Goal: Information Seeking & Learning: Learn about a topic

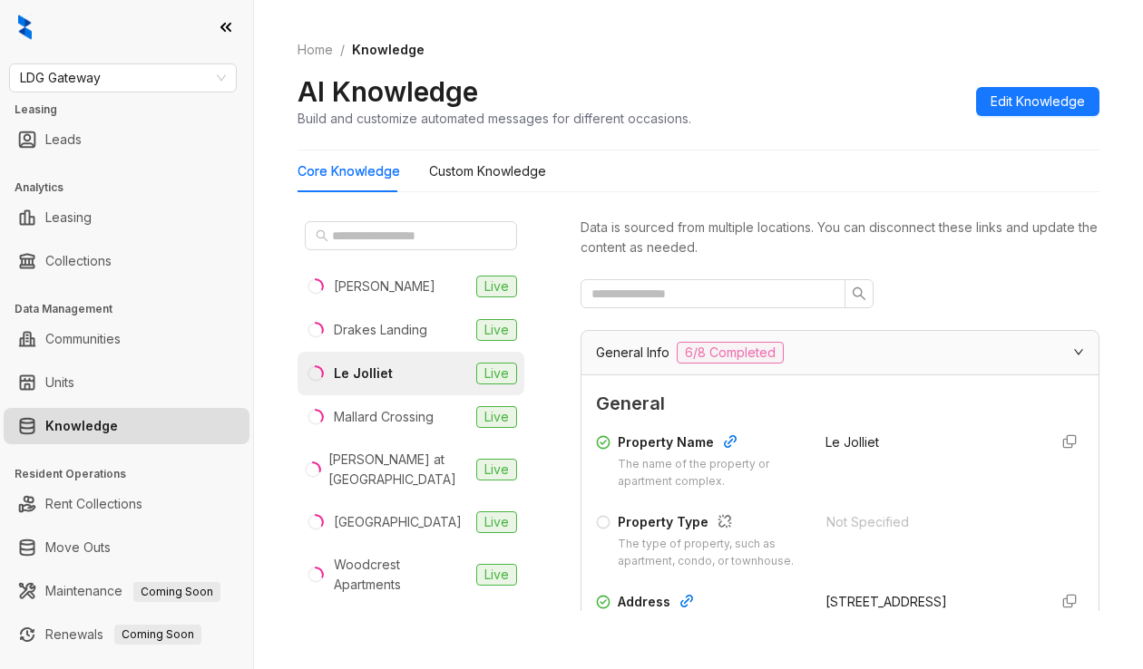
scroll to position [3829, 0]
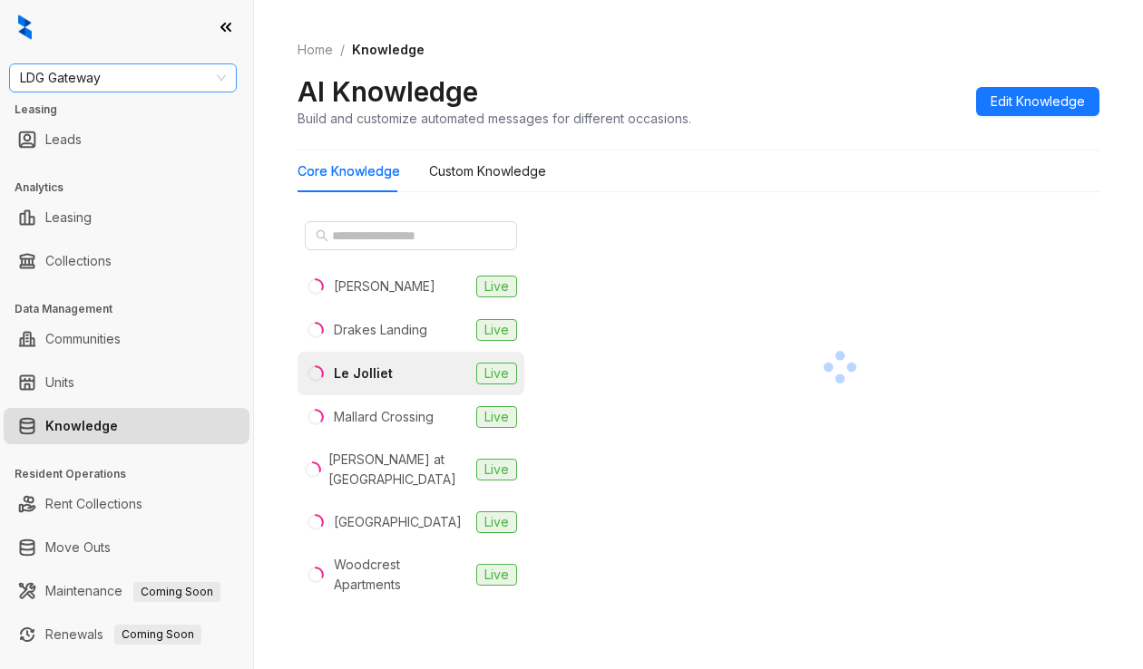
click at [145, 83] on span "LDG Gateway" at bounding box center [123, 77] width 206 height 27
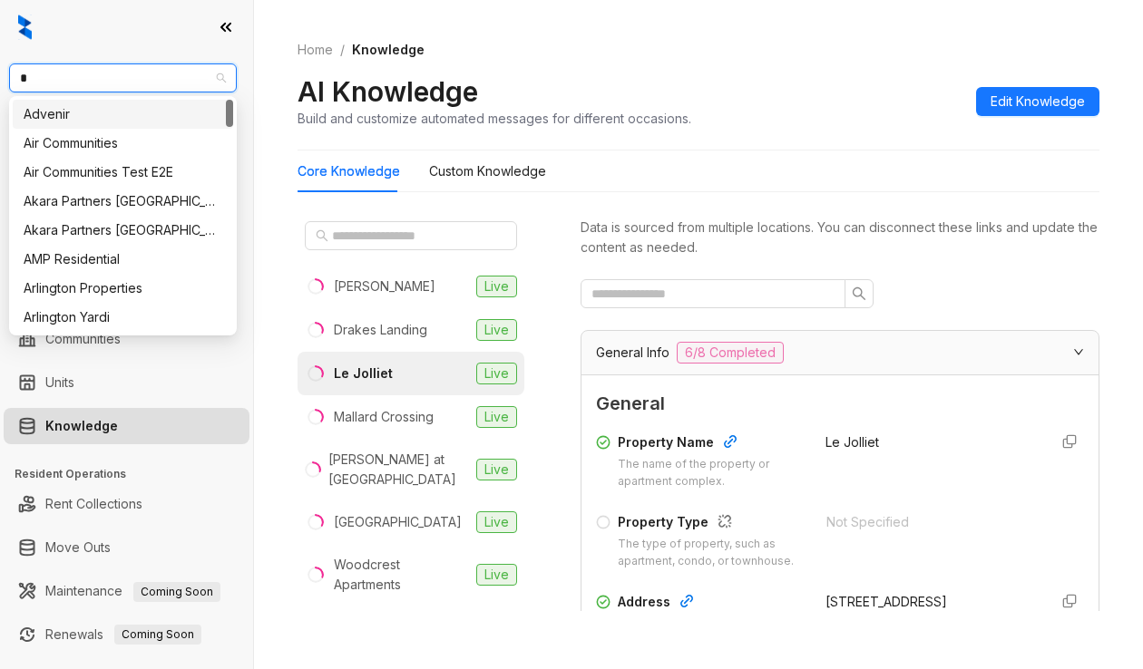
type input "**"
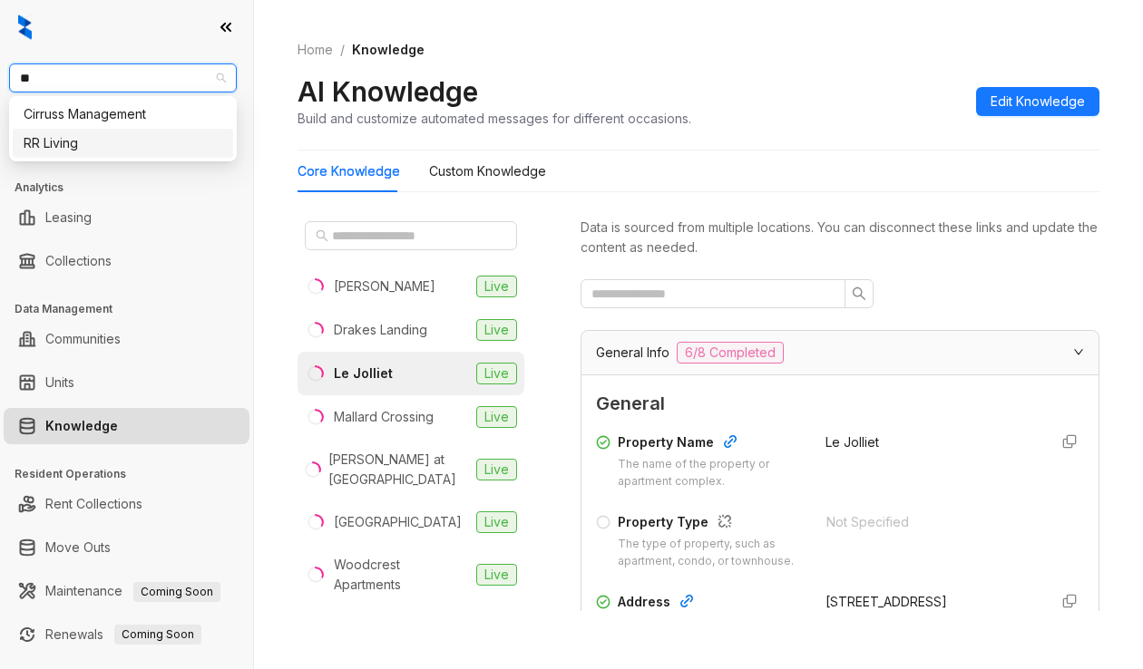
click at [128, 134] on div "RR Living" at bounding box center [123, 143] width 199 height 20
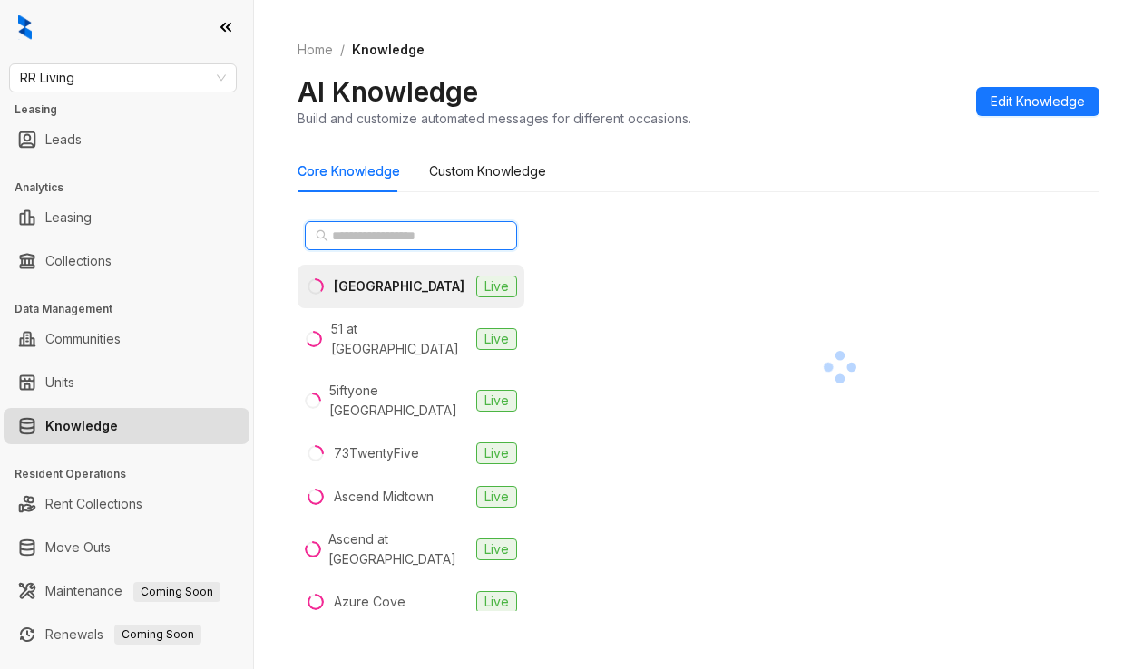
click at [339, 238] on input "text" at bounding box center [412, 236] width 160 height 20
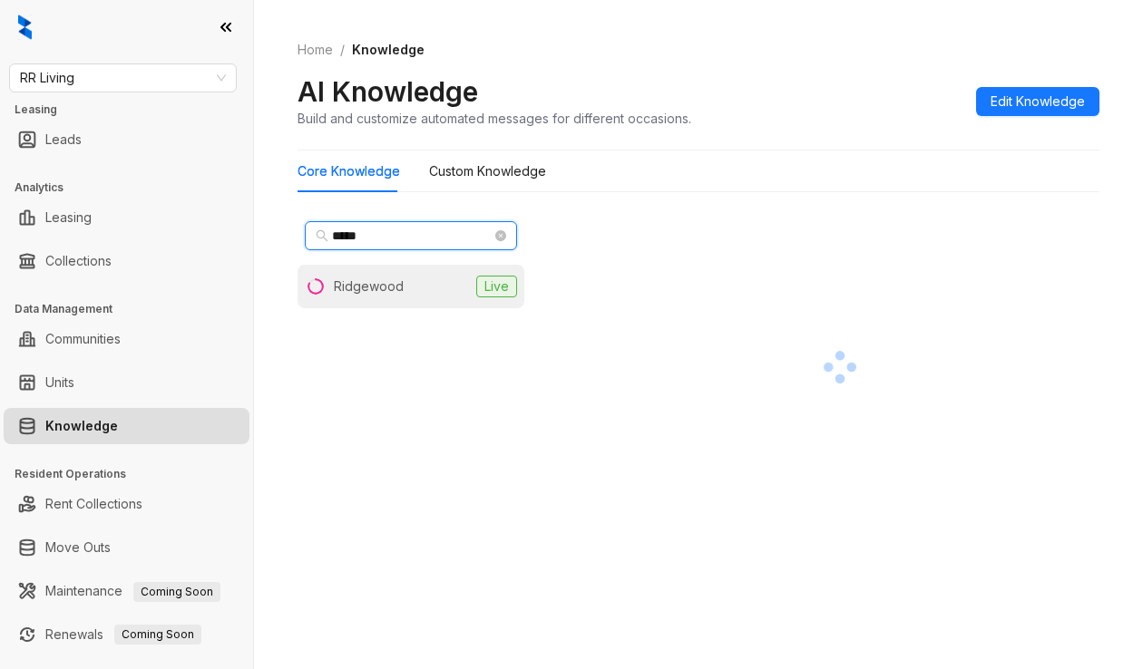
type input "*****"
click at [361, 275] on li "Ridgewood Live" at bounding box center [410, 287] width 227 height 44
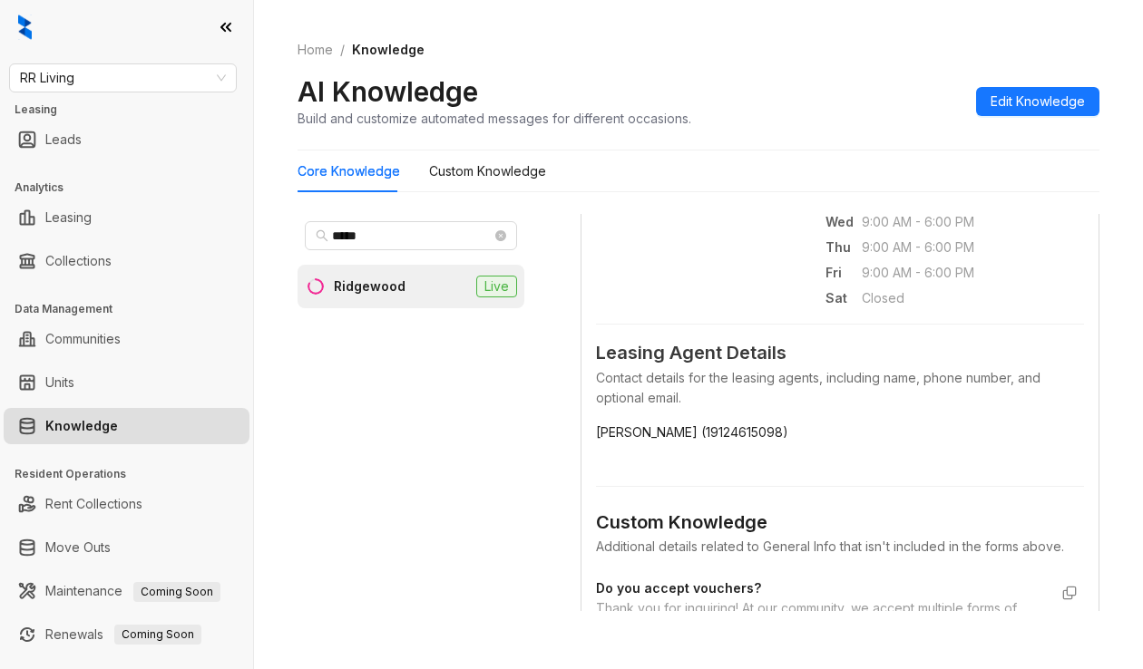
scroll to position [1410, 0]
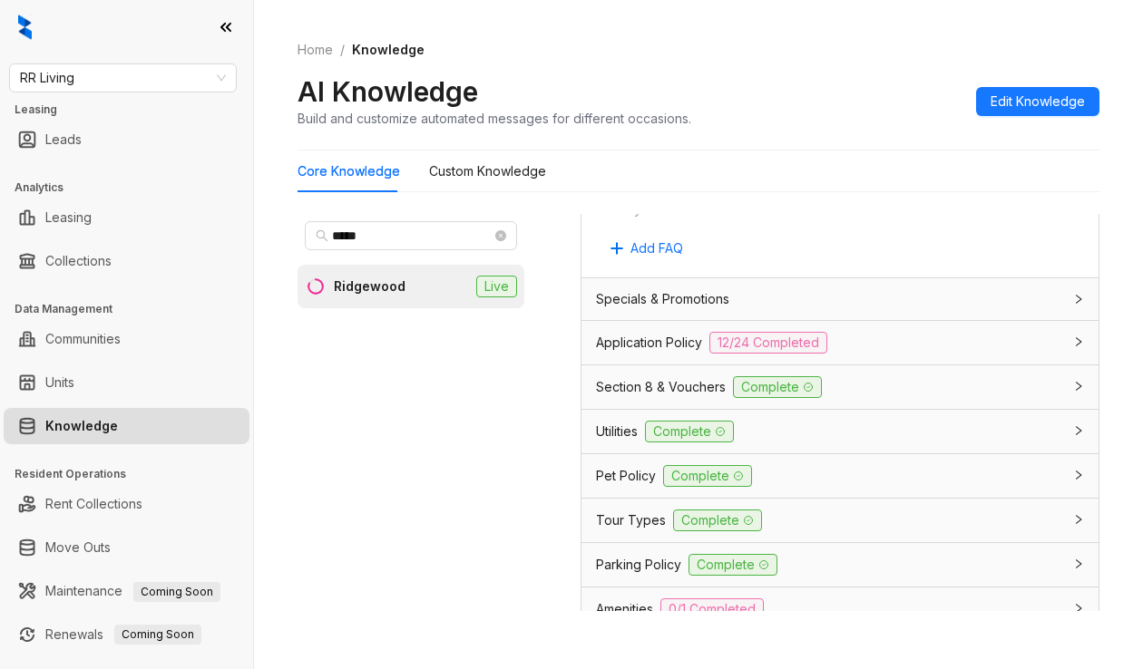
click at [664, 353] on span "Application Policy" at bounding box center [649, 343] width 106 height 20
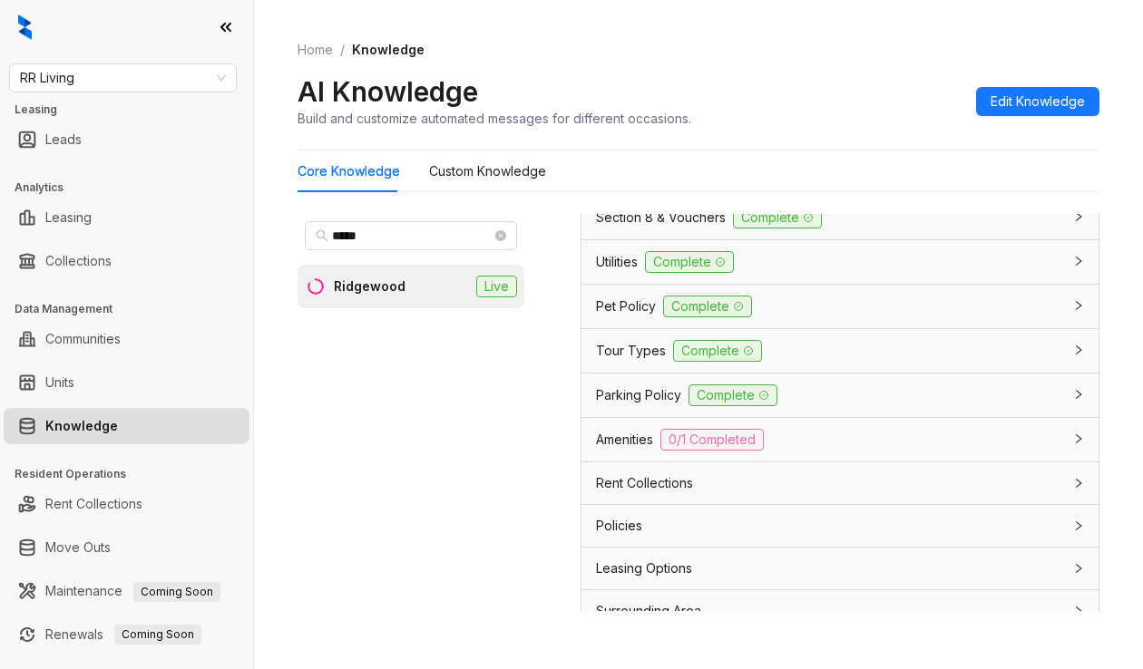
scroll to position [4237, 0]
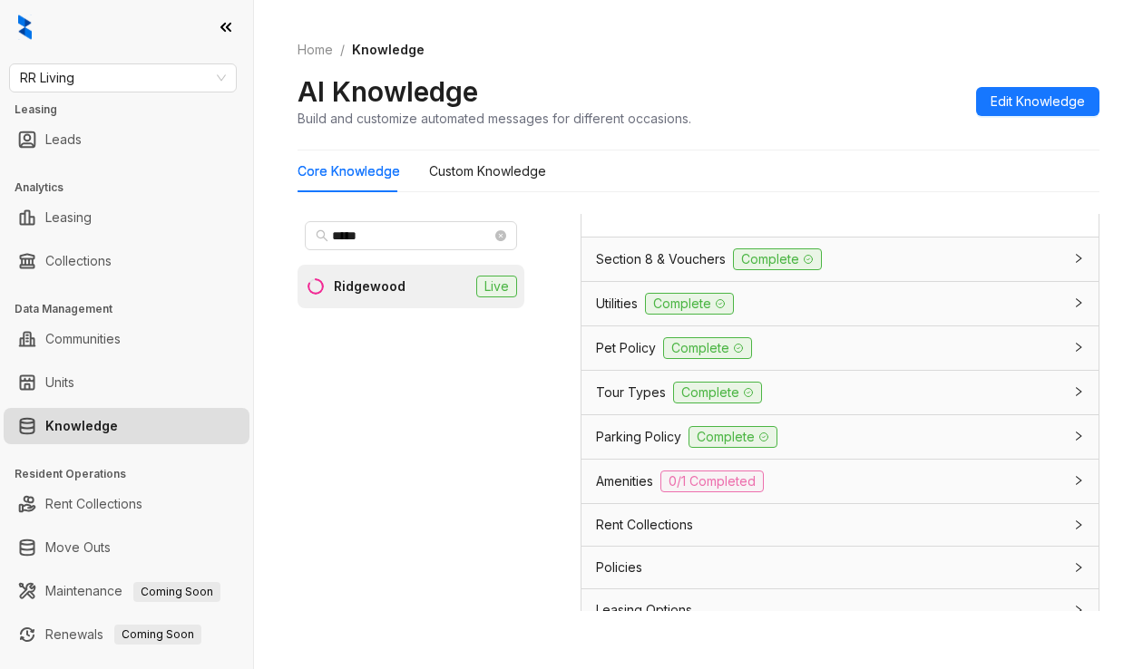
click at [704, 270] on div "Section 8 & Vouchers Complete" at bounding box center [829, 260] width 466 height 22
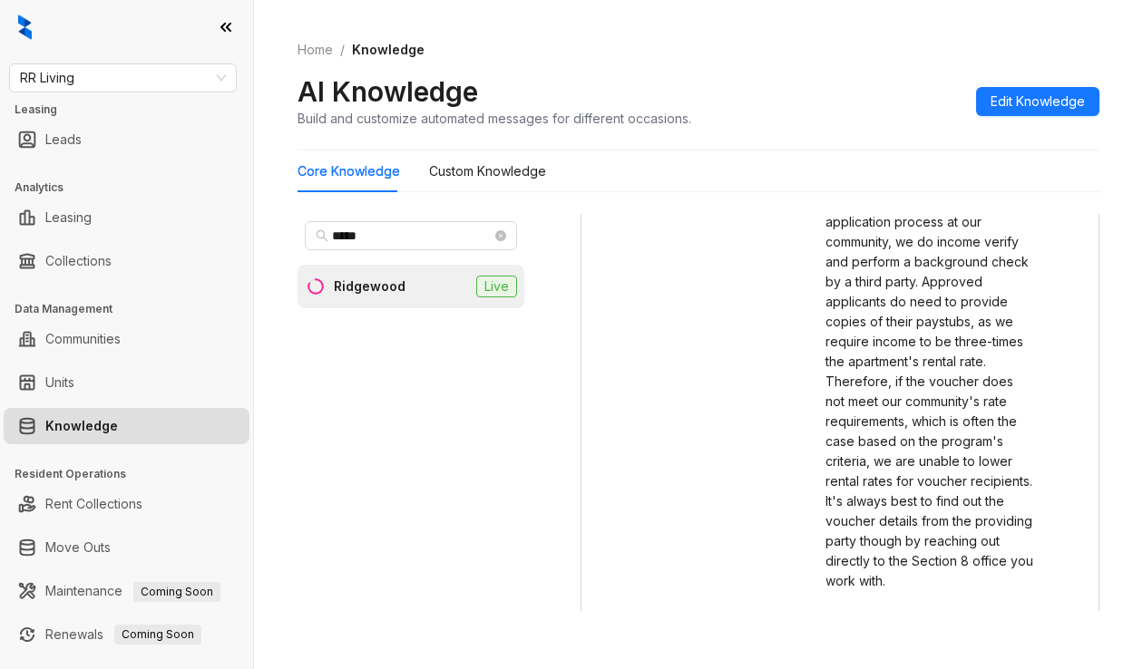
scroll to position [4640, 0]
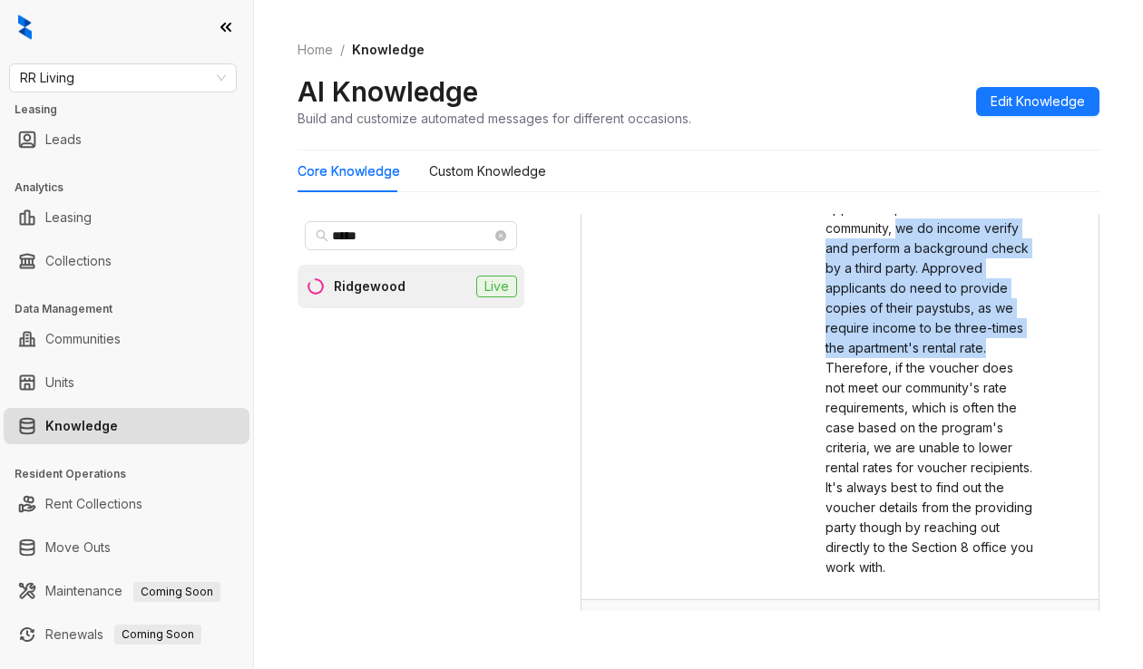
drag, startPoint x: 966, startPoint y: 379, endPoint x: 955, endPoint y: 518, distance: 139.2
click at [955, 518] on div "Thank you for inquiring! At our community, we accept multiple forms of payment.…" at bounding box center [929, 308] width 208 height 539
copy span "we do income verify and perform a background check by a third party. Approved a…"
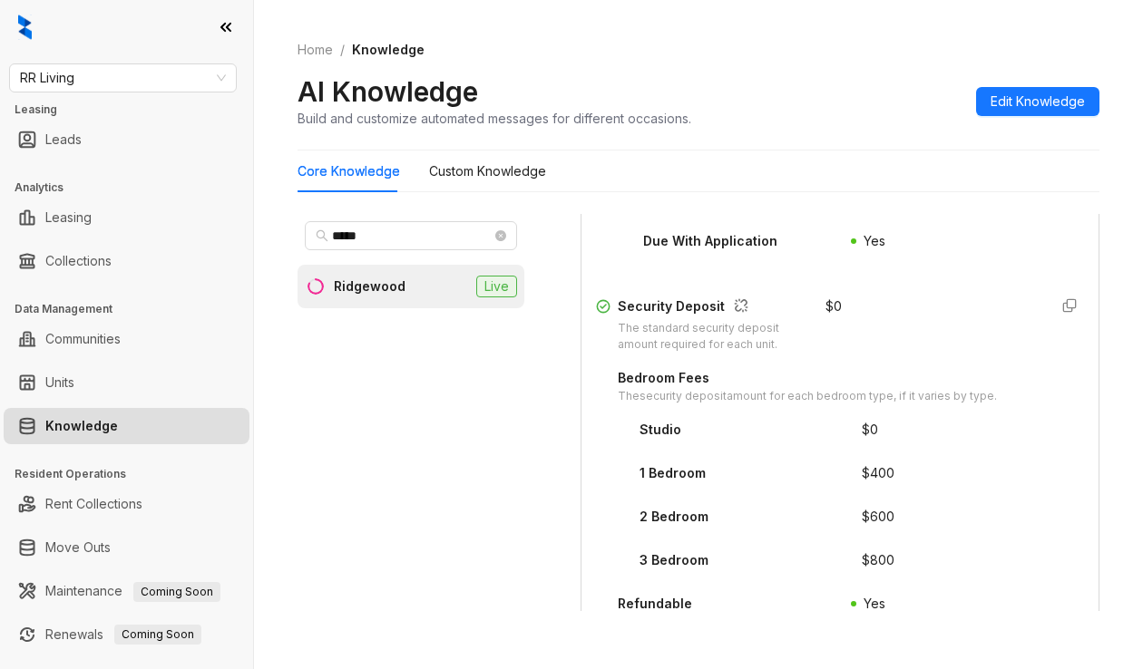
scroll to position [2423, 0]
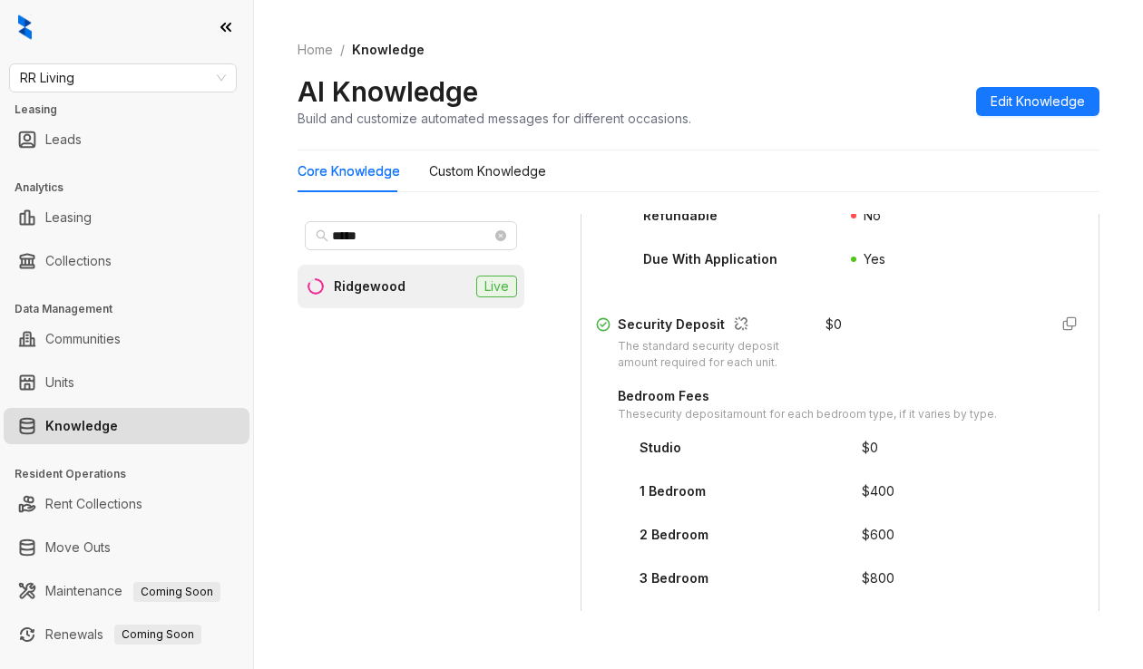
click at [474, 584] on div "***** Ridgewood Live" at bounding box center [410, 412] width 227 height 397
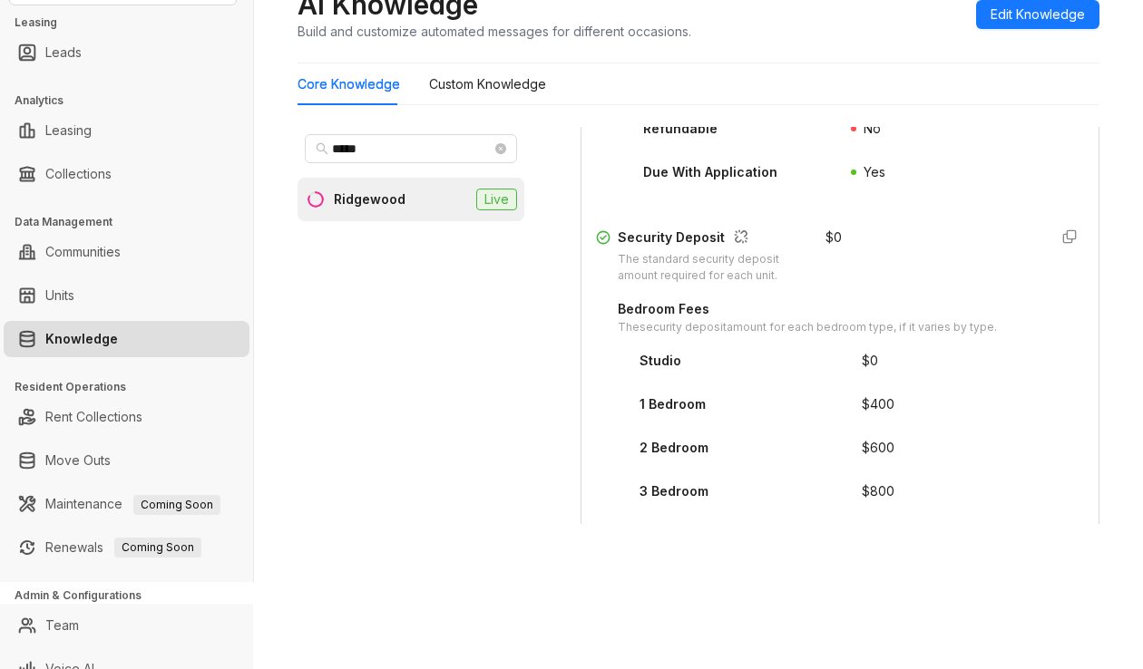
scroll to position [107, 0]
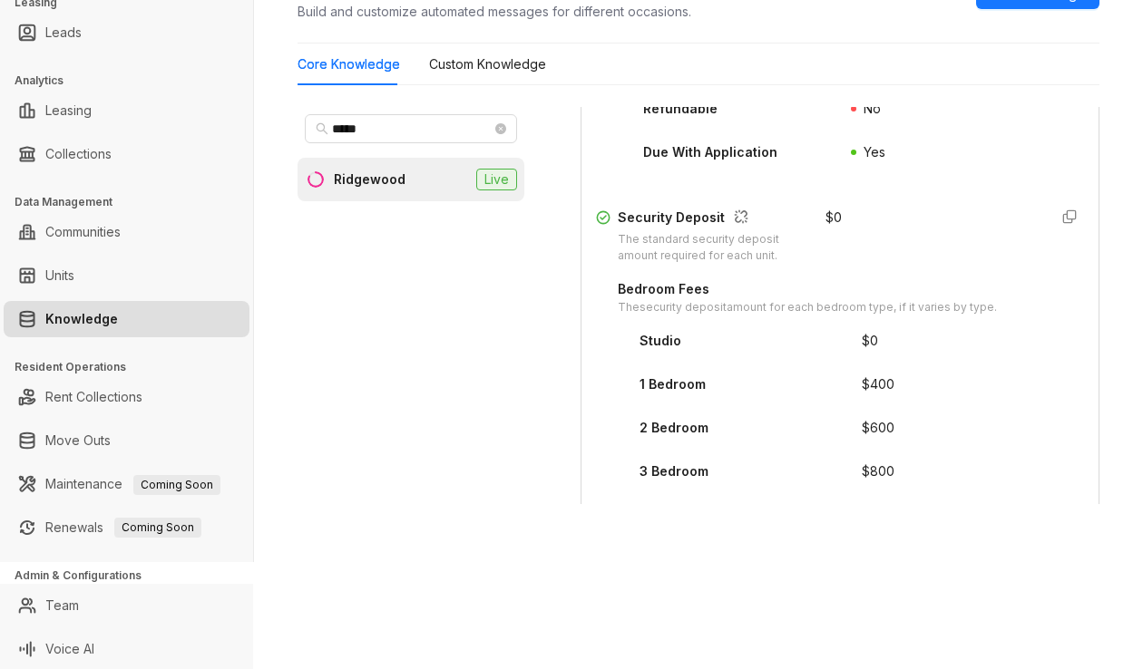
click at [438, 579] on div "RR Living Leasing Leads Analytics Leasing Collections Data Management Communiti…" at bounding box center [571, 334] width 1143 height 669
